Goal: Task Accomplishment & Management: Manage account settings

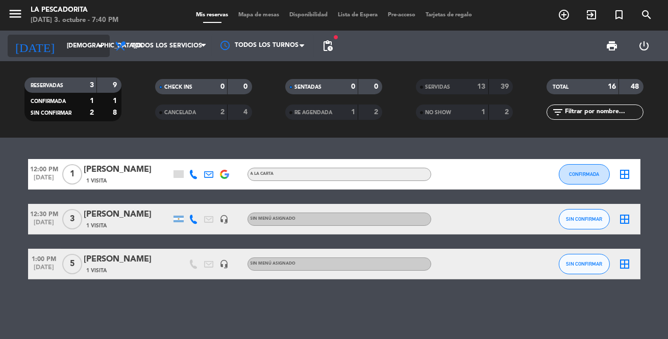
click at [83, 46] on input "[DEMOGRAPHIC_DATA][DATE]" at bounding box center [105, 45] width 86 height 17
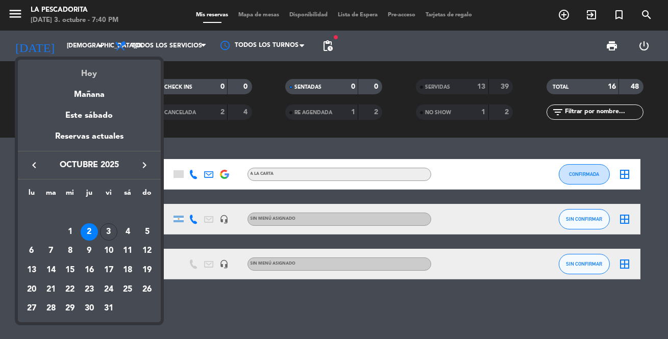
click at [92, 74] on div "Hoy" at bounding box center [89, 70] width 143 height 21
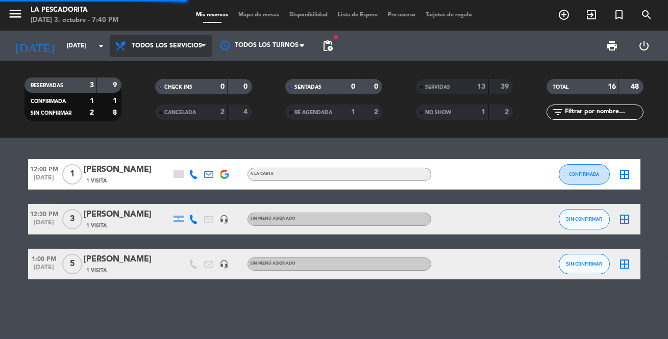
click at [178, 40] on span "Todos los servicios" at bounding box center [161, 46] width 102 height 22
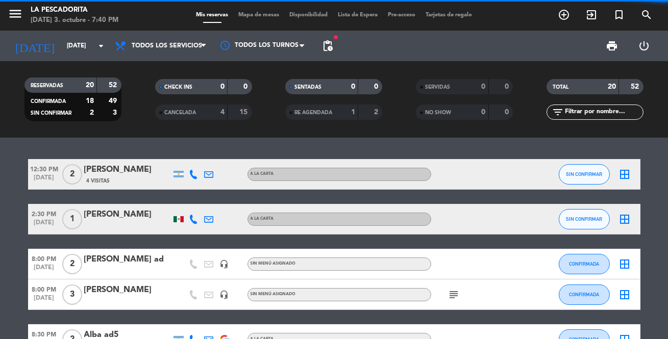
drag, startPoint x: 168, startPoint y: 111, endPoint x: 159, endPoint y: 110, distance: 9.7
click at [163, 111] on div "CANCELADA" at bounding box center [181, 113] width 47 height 12
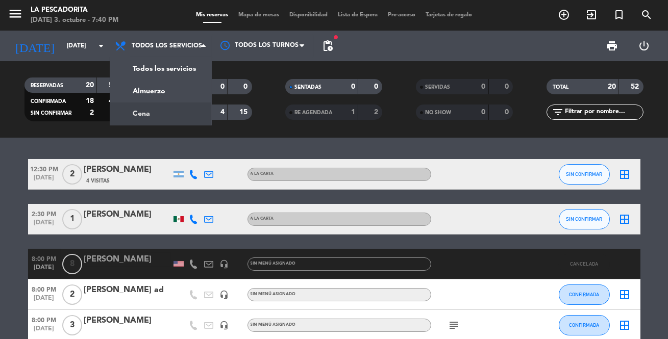
click at [143, 112] on div "menu La Pescadorita [DATE] 3. octubre - 7:40 PM Mis reservas Mapa de mesas Disp…" at bounding box center [334, 69] width 668 height 138
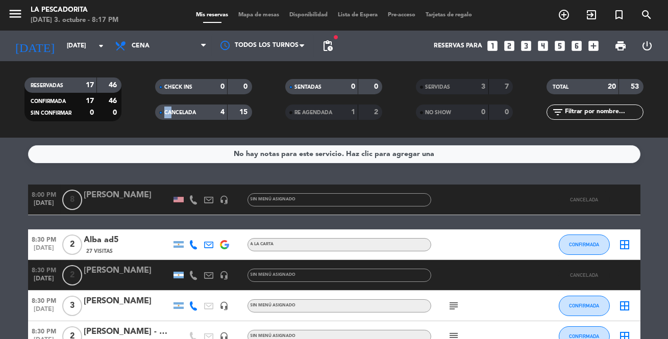
scroll to position [46, 0]
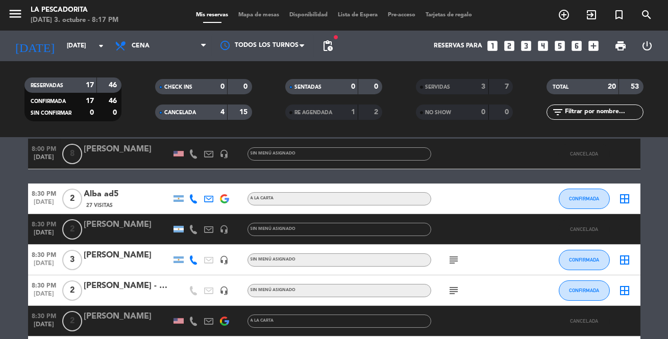
click at [454, 287] on icon "subject" at bounding box center [454, 291] width 12 height 12
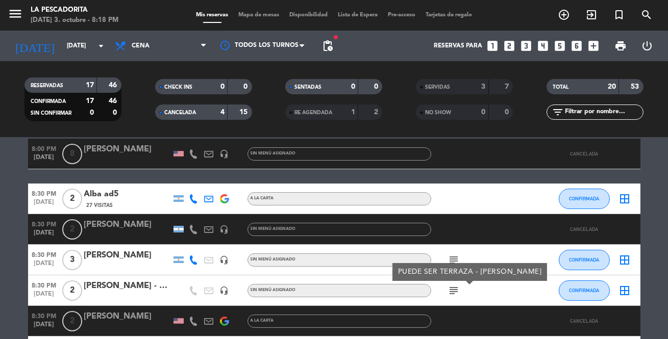
click at [470, 158] on div at bounding box center [477, 154] width 92 height 30
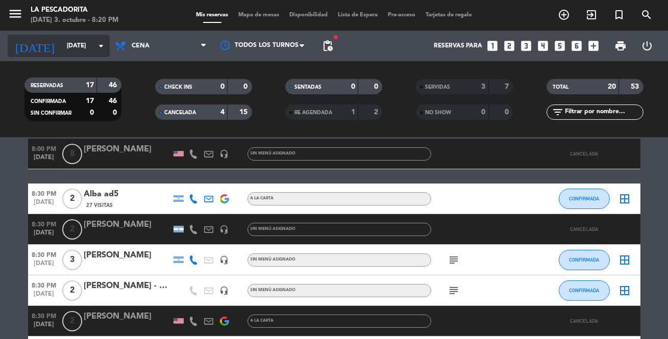
click at [82, 40] on input "[DATE]" at bounding box center [105, 45] width 86 height 17
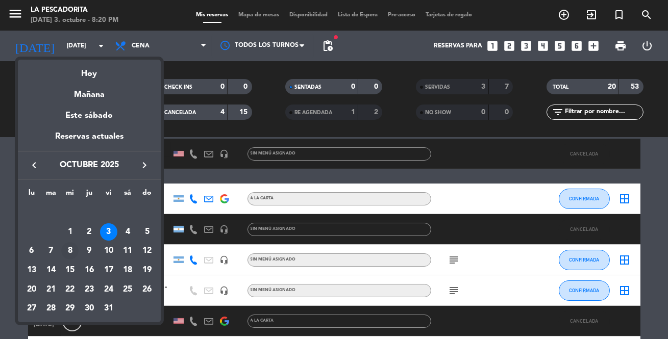
click at [71, 249] on div "8" at bounding box center [69, 250] width 17 height 17
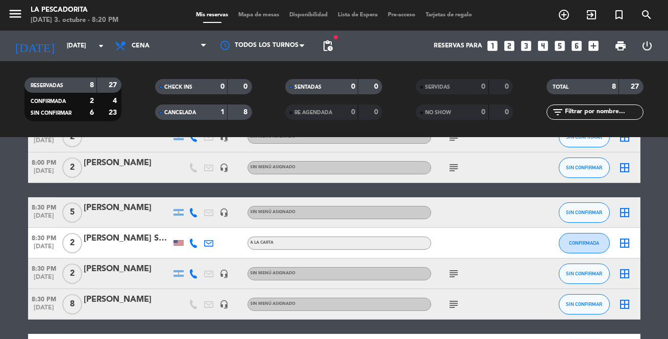
scroll to position [0, 0]
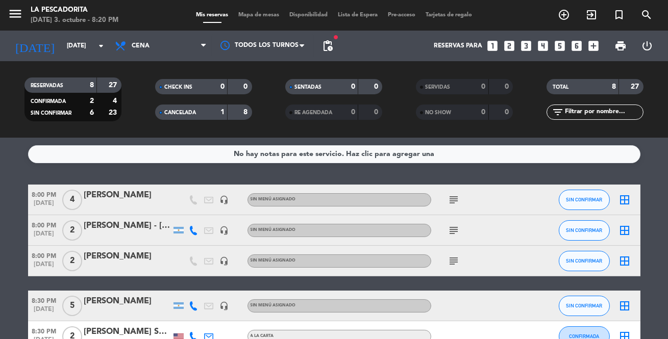
click at [453, 199] on icon "subject" at bounding box center [454, 200] width 12 height 12
click at [448, 232] on icon "subject" at bounding box center [454, 230] width 12 height 12
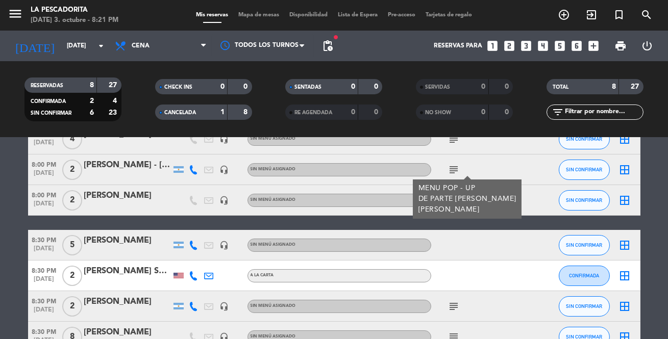
scroll to position [46, 0]
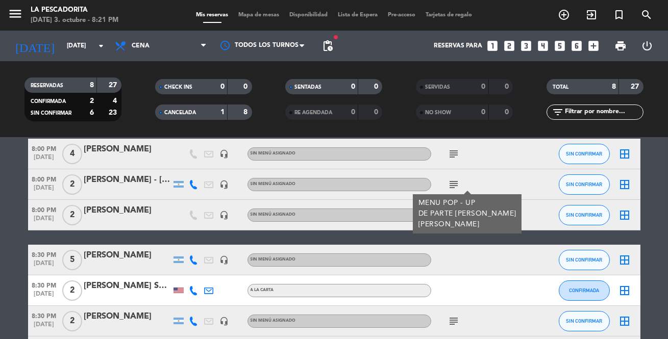
drag, startPoint x: 301, startPoint y: 231, endPoint x: 368, endPoint y: 219, distance: 67.3
click at [305, 229] on div "8:00 PM [DATE] 4 [PERSON_NAME] headset_mic Sin menú asignado subject SIN CONFIR…" at bounding box center [334, 298] width 612 height 318
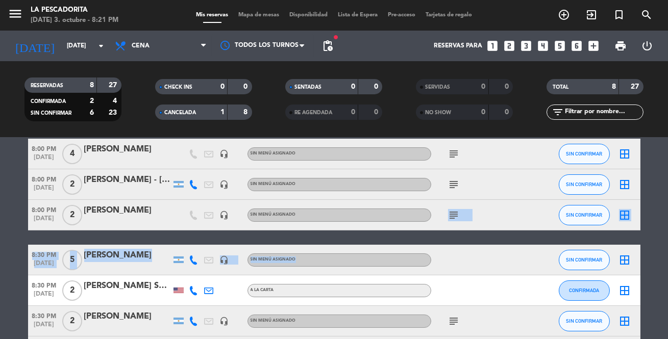
click at [452, 218] on icon "subject" at bounding box center [454, 215] width 12 height 12
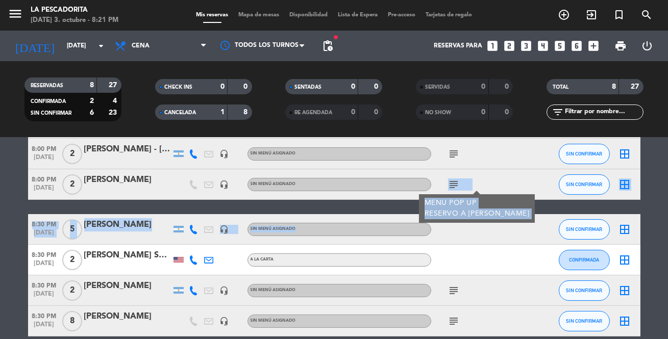
scroll to position [92, 0]
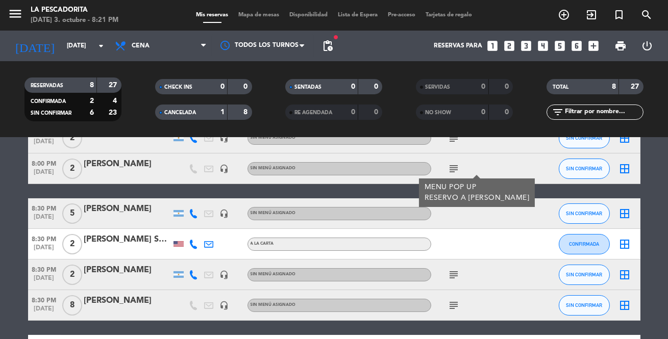
click at [446, 255] on div at bounding box center [477, 244] width 92 height 30
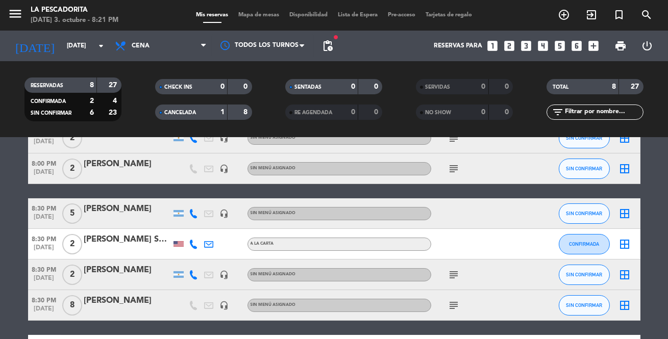
click at [453, 284] on div "subject" at bounding box center [477, 275] width 92 height 30
click at [453, 272] on icon "subject" at bounding box center [454, 275] width 12 height 12
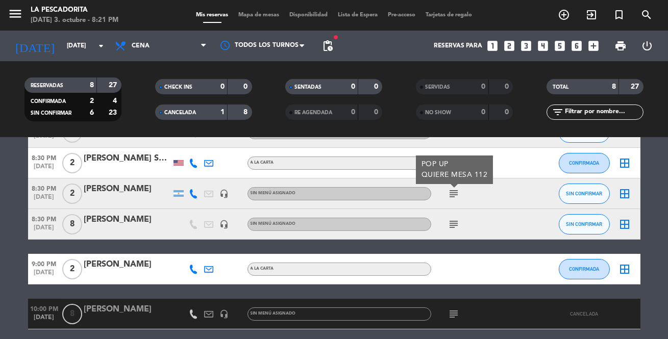
scroll to position [185, 0]
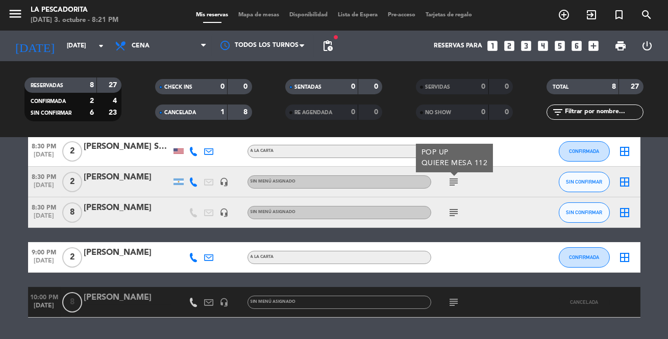
click at [449, 210] on icon "subject" at bounding box center [454, 213] width 12 height 12
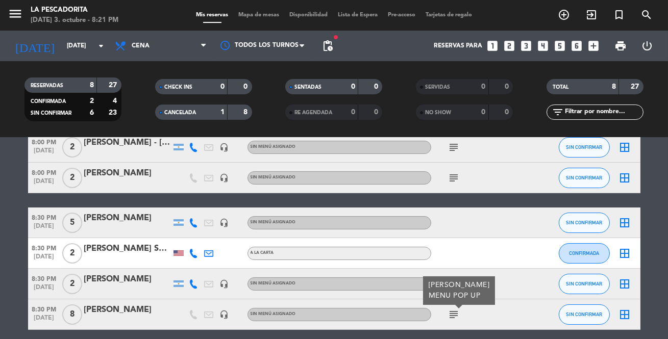
scroll to position [0, 0]
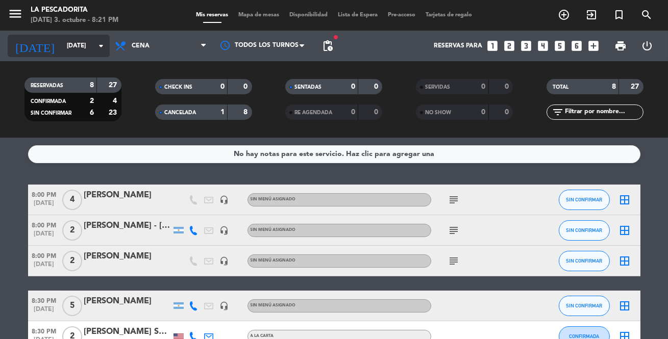
click at [64, 41] on input "[DATE]" at bounding box center [105, 45] width 86 height 17
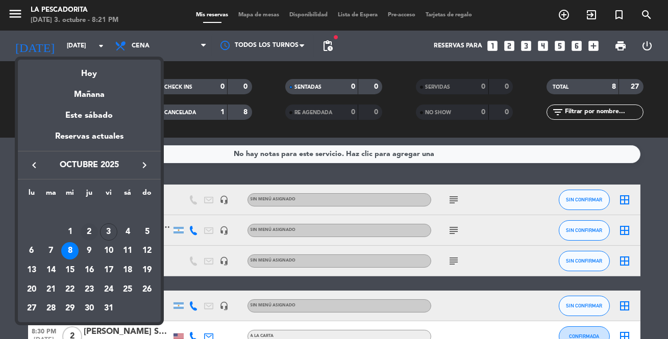
click at [91, 239] on div "2" at bounding box center [89, 231] width 17 height 17
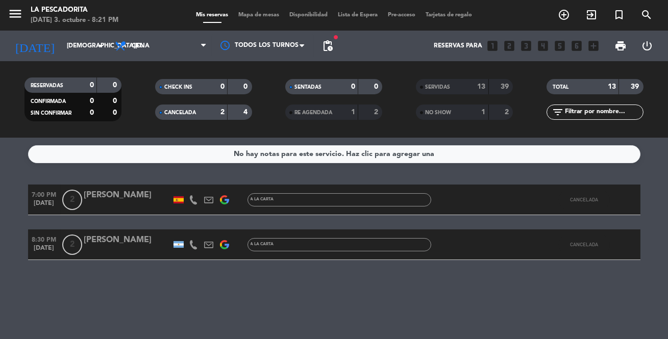
click at [69, 85] on div "RESERVADAS" at bounding box center [50, 86] width 47 height 12
click at [103, 46] on icon "arrow_drop_down" at bounding box center [101, 46] width 12 height 12
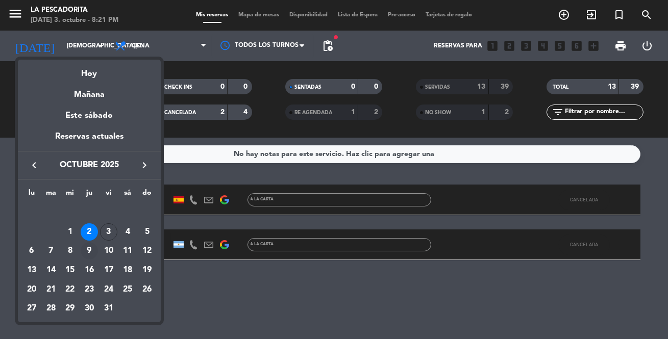
click at [92, 249] on div "9" at bounding box center [89, 250] width 17 height 17
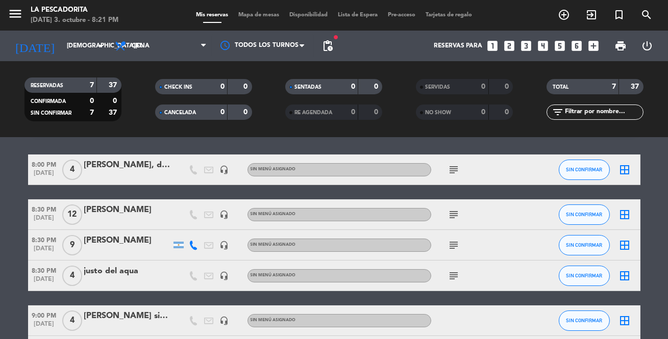
scroll to position [46, 0]
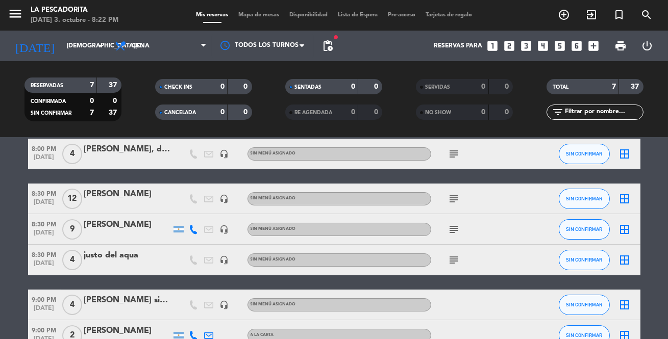
click at [453, 234] on icon "subject" at bounding box center [454, 229] width 12 height 12
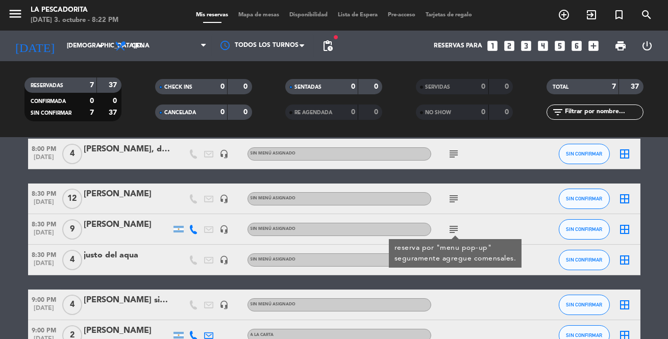
click at [449, 155] on icon "subject" at bounding box center [454, 154] width 12 height 12
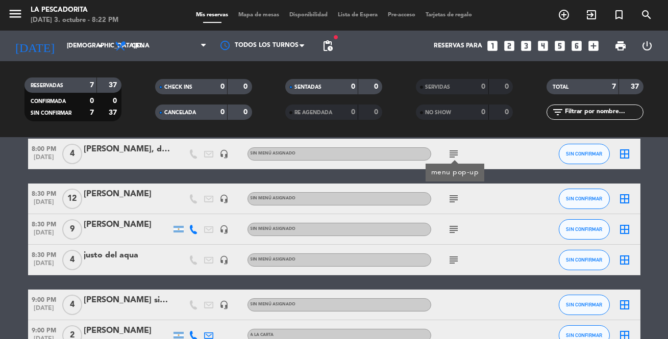
click at [455, 260] on icon "subject" at bounding box center [454, 260] width 12 height 12
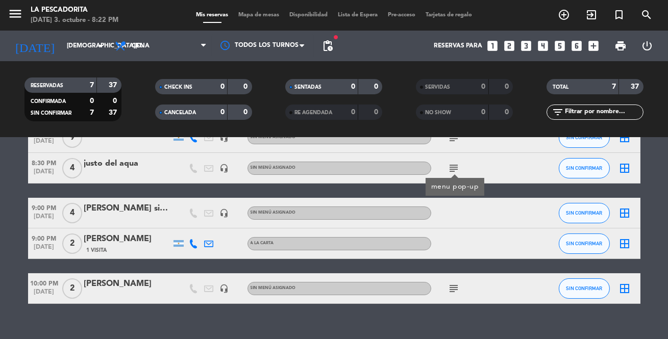
scroll to position [139, 0]
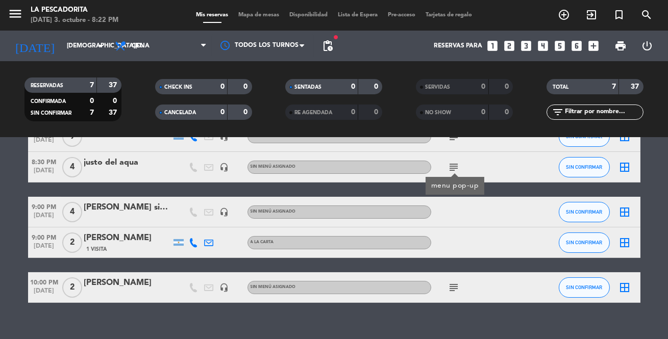
click at [449, 289] on icon "subject" at bounding box center [454, 287] width 12 height 12
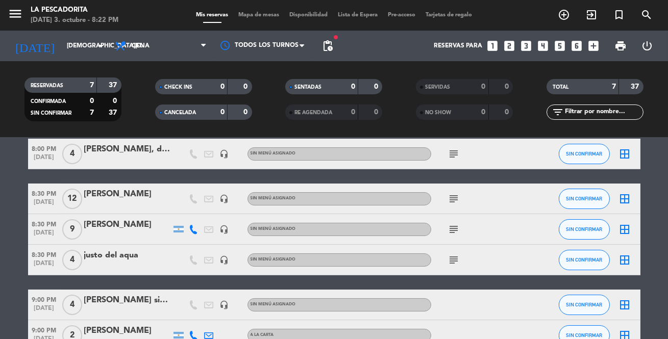
scroll to position [0, 0]
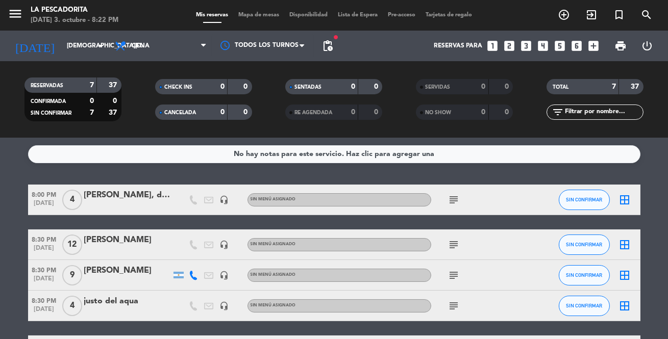
click at [454, 275] on icon "subject" at bounding box center [454, 275] width 12 height 12
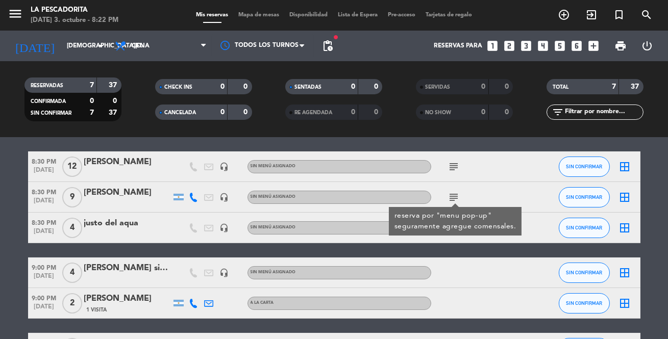
scroll to position [92, 0]
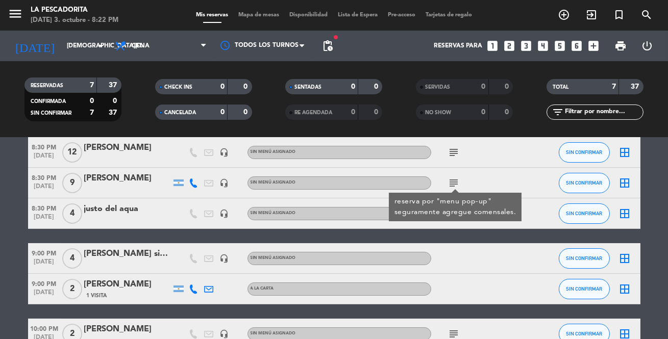
click at [431, 265] on div at bounding box center [477, 258] width 92 height 30
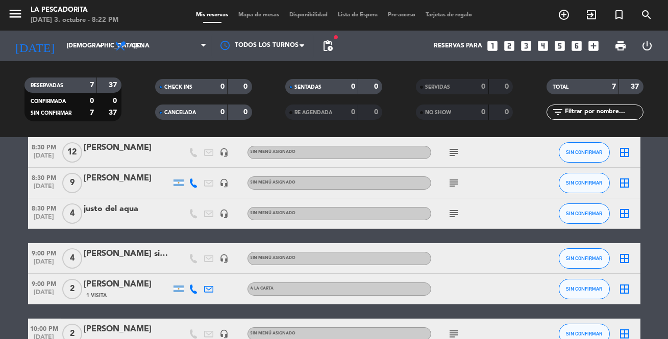
click at [452, 215] on icon "subject" at bounding box center [454, 214] width 12 height 12
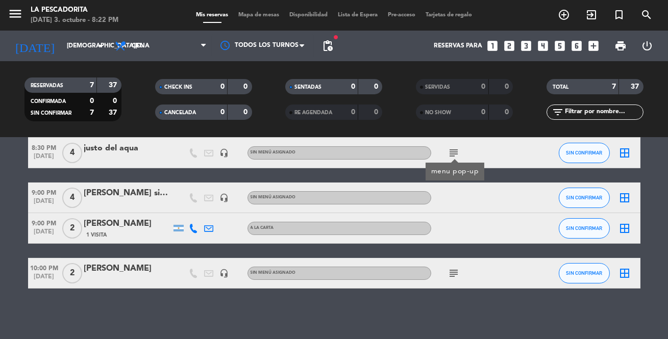
scroll to position [153, 0]
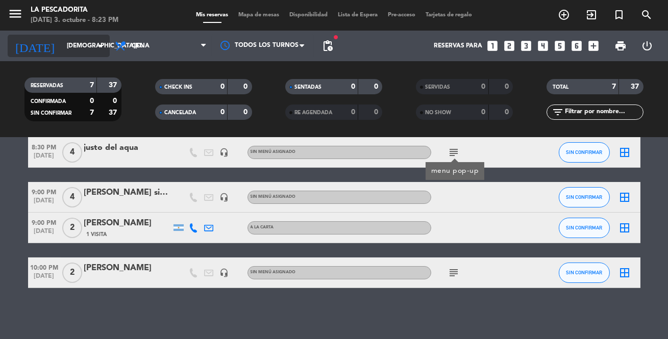
click at [84, 47] on input "[DEMOGRAPHIC_DATA][DATE]" at bounding box center [105, 45] width 86 height 17
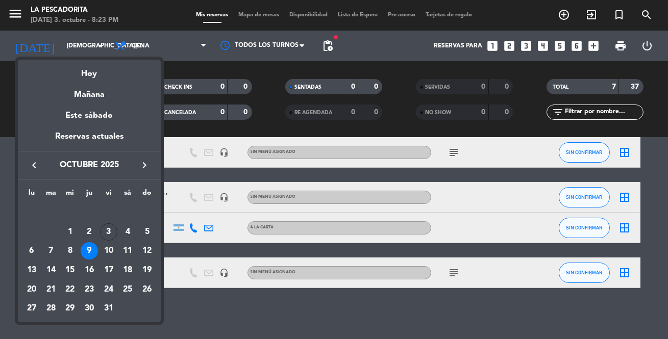
click at [90, 250] on div "9" at bounding box center [89, 250] width 17 height 17
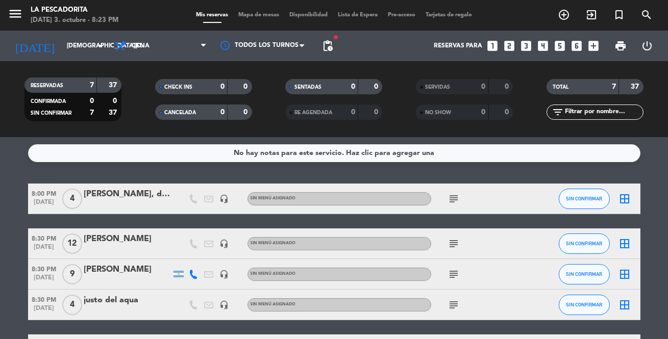
scroll to position [0, 0]
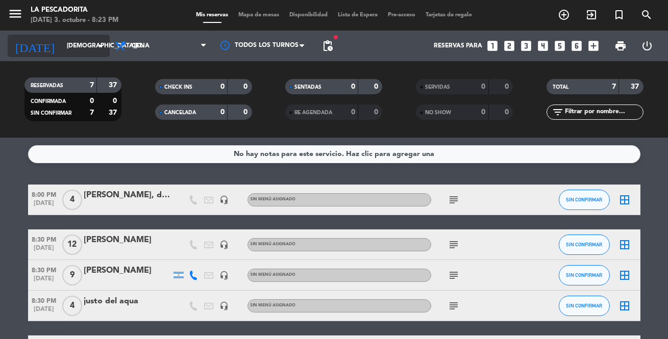
click at [76, 47] on input "[DEMOGRAPHIC_DATA][DATE]" at bounding box center [105, 45] width 86 height 17
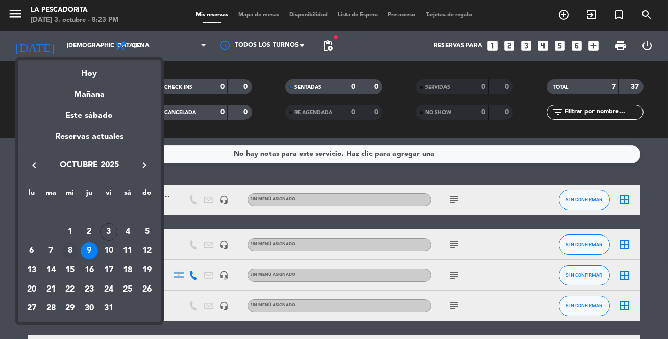
click at [65, 249] on div "8" at bounding box center [69, 250] width 17 height 17
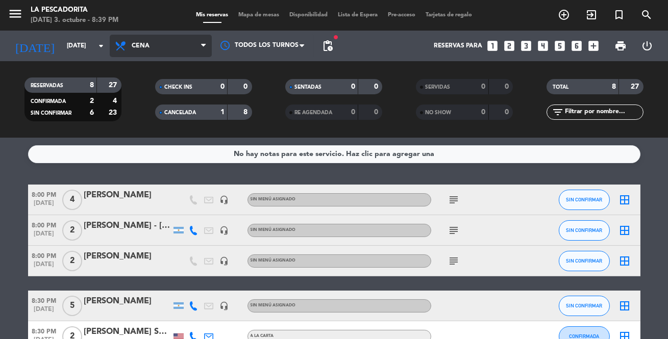
click at [141, 45] on span "Cena" at bounding box center [141, 45] width 18 height 7
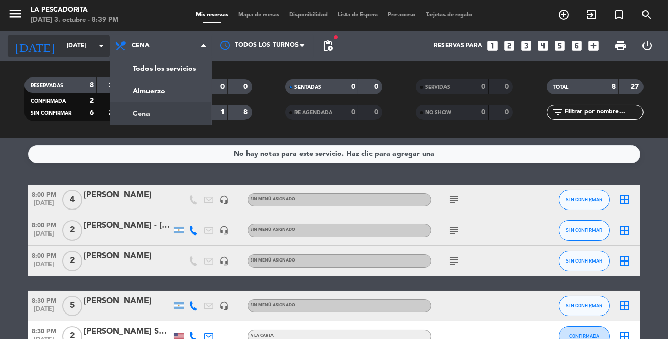
click at [65, 43] on input "[DATE]" at bounding box center [105, 45] width 86 height 17
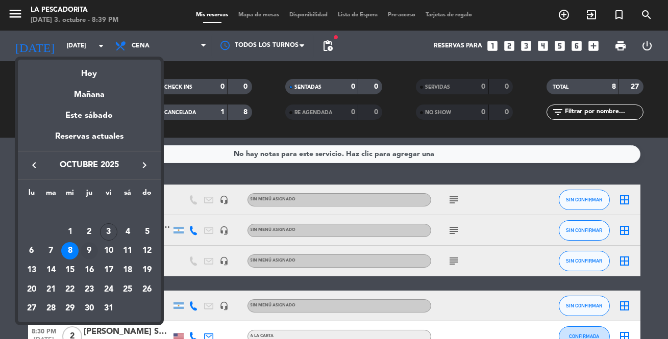
click at [87, 252] on div "9" at bounding box center [89, 250] width 17 height 17
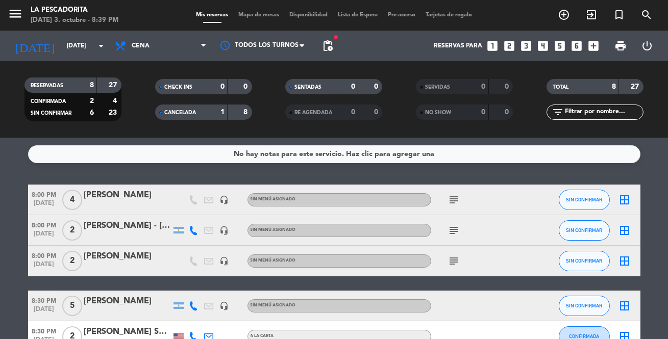
type input "[DEMOGRAPHIC_DATA][DATE]"
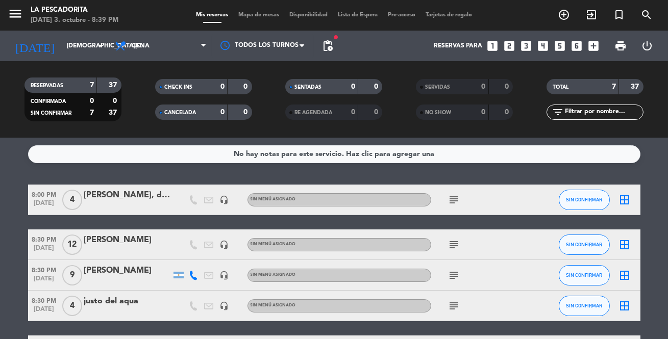
click at [133, 239] on div "[PERSON_NAME]" at bounding box center [127, 240] width 87 height 13
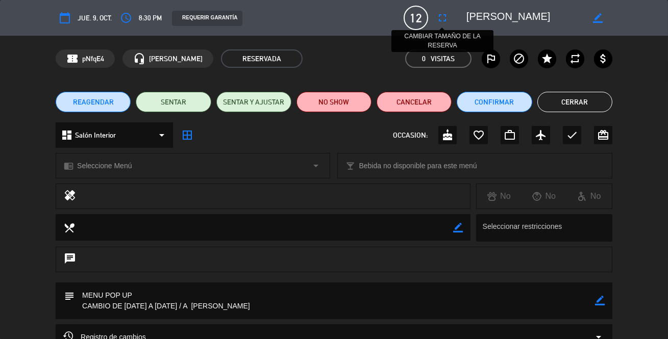
click at [442, 19] on icon "fullscreen" at bounding box center [442, 18] width 12 height 12
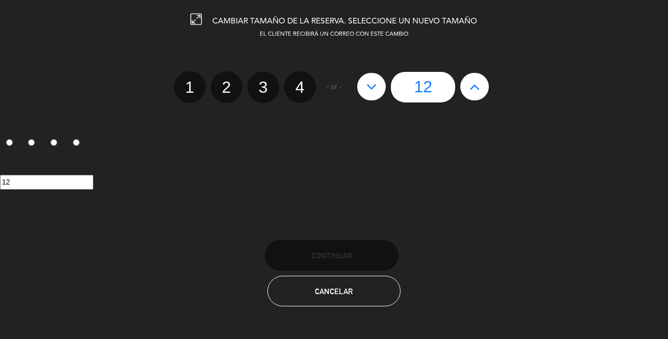
drag, startPoint x: 346, startPoint y: 157, endPoint x: 337, endPoint y: 157, distance: 8.7
click at [343, 157] on div "12" at bounding box center [334, 182] width 668 height 53
click at [188, 18] on h3 "CAMBIAR TAMAÑO DE LA RESERVA. SELECCIONE UN NUEVO TAMAÑO" at bounding box center [334, 20] width 668 height 12
